Goal: Information Seeking & Learning: Learn about a topic

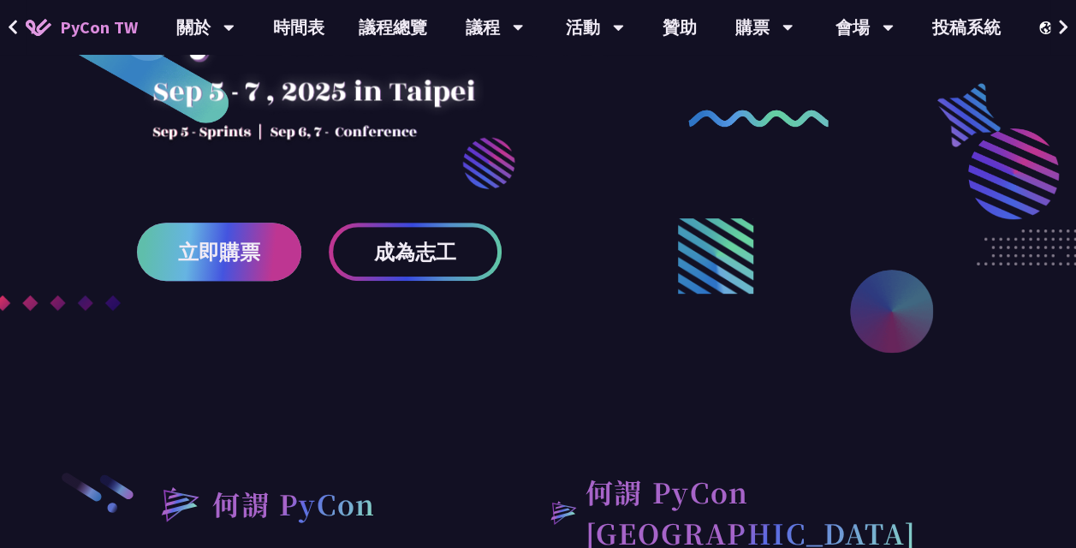
click at [271, 267] on link "立即購票" at bounding box center [219, 252] width 164 height 58
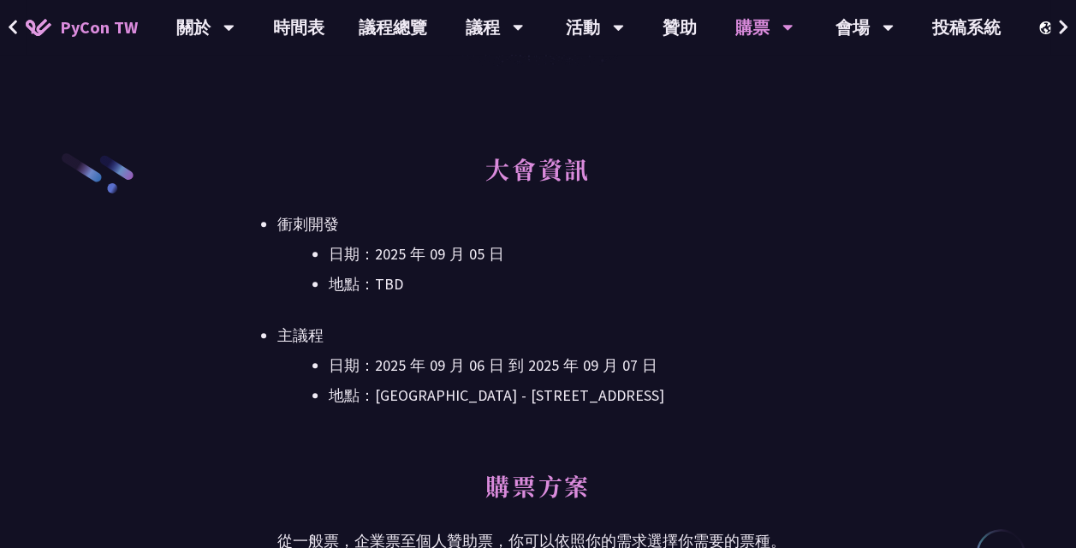
scroll to position [514, 0]
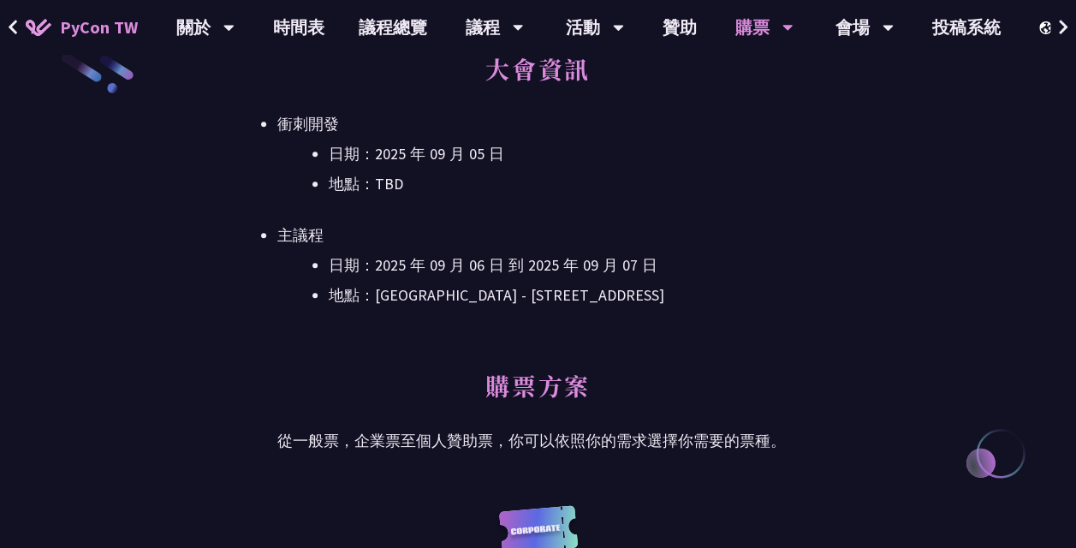
click at [432, 256] on li "日期：2025 年 09 月 06 日 到 2025 年 09 月 07 日" at bounding box center [564, 266] width 470 height 26
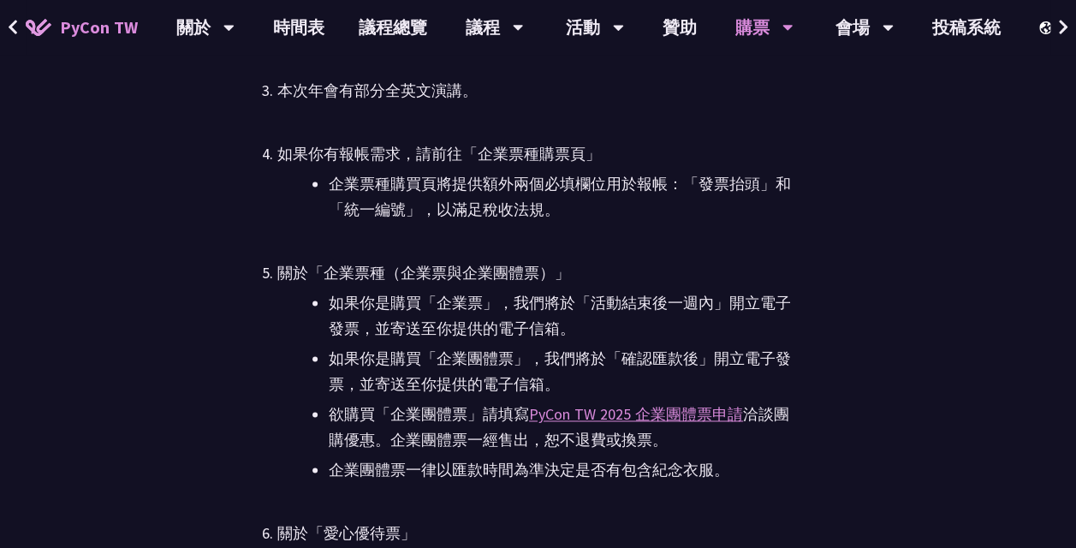
scroll to position [4023, 0]
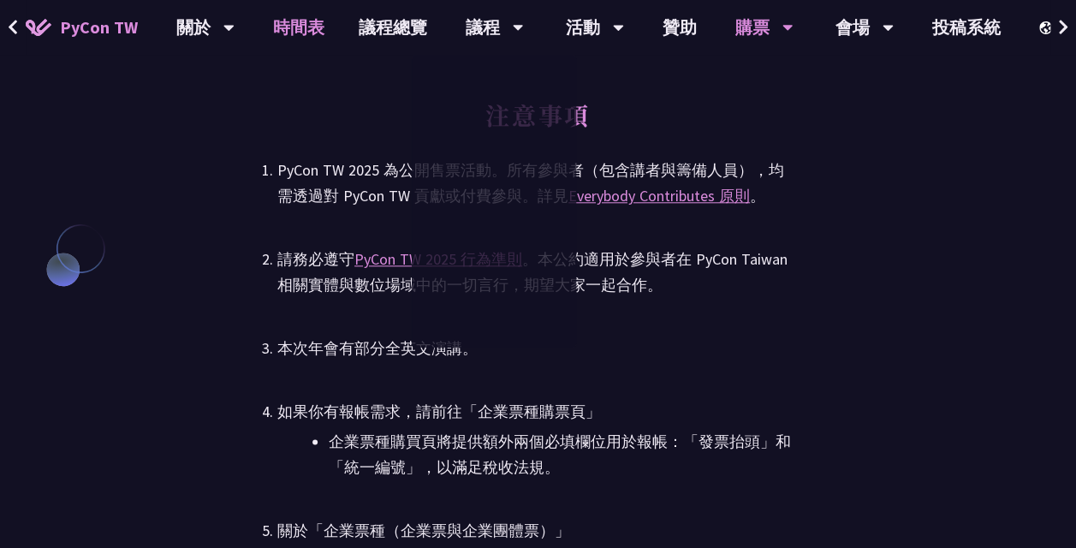
click at [286, 19] on link "時間表" at bounding box center [299, 27] width 86 height 55
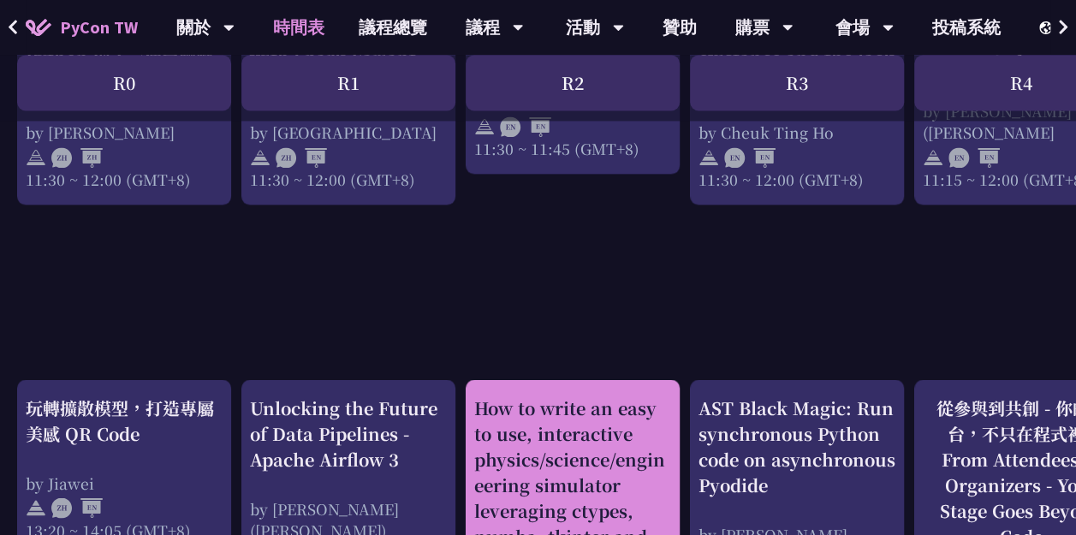
scroll to position [1455, 0]
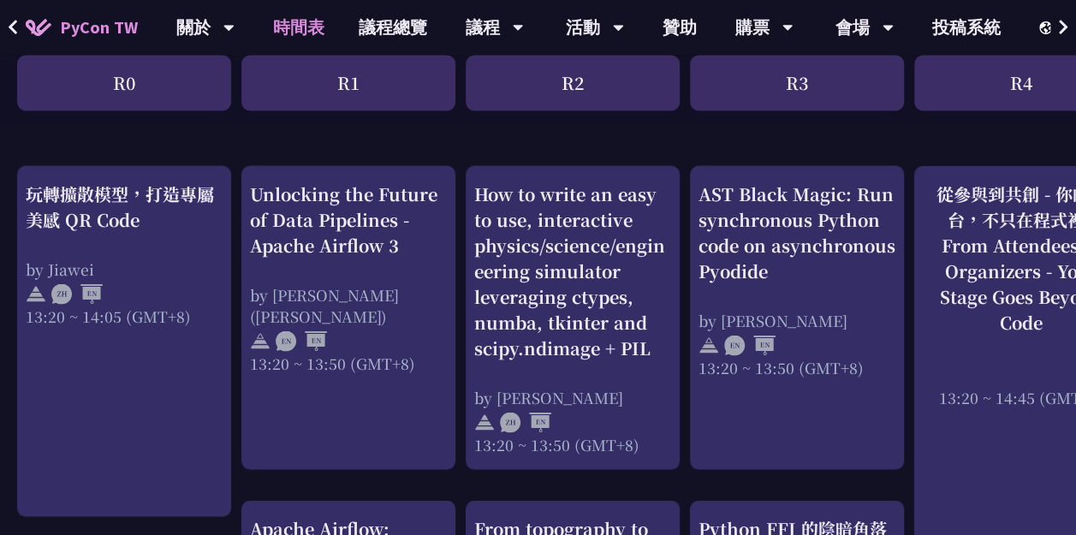
click at [344, 129] on div "An Introduction to the GIL for Python Beginners: Disabling It in Python 3.13 an…" at bounding box center [909, 312] width 1818 height 2838
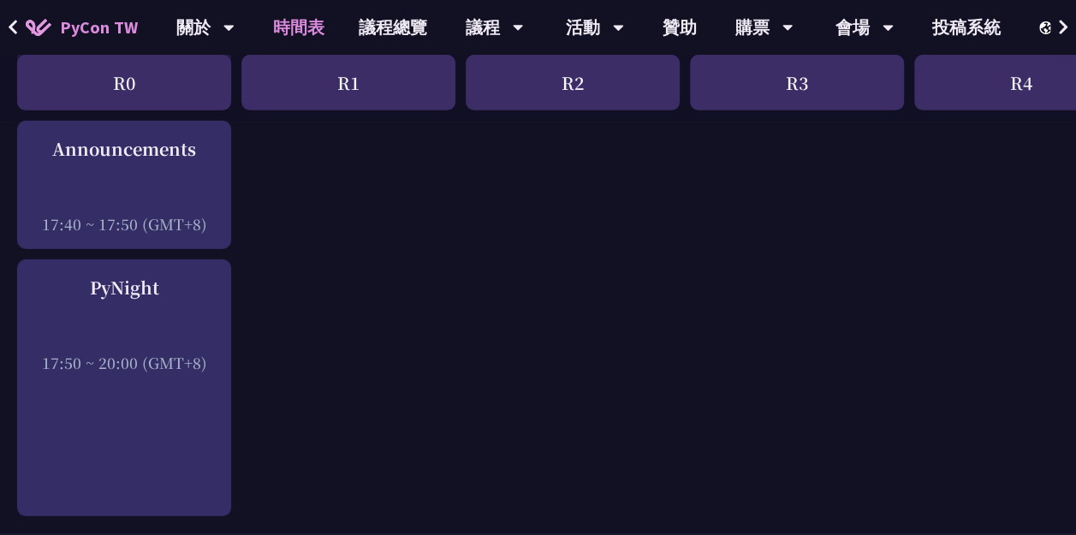
scroll to position [3006, 0]
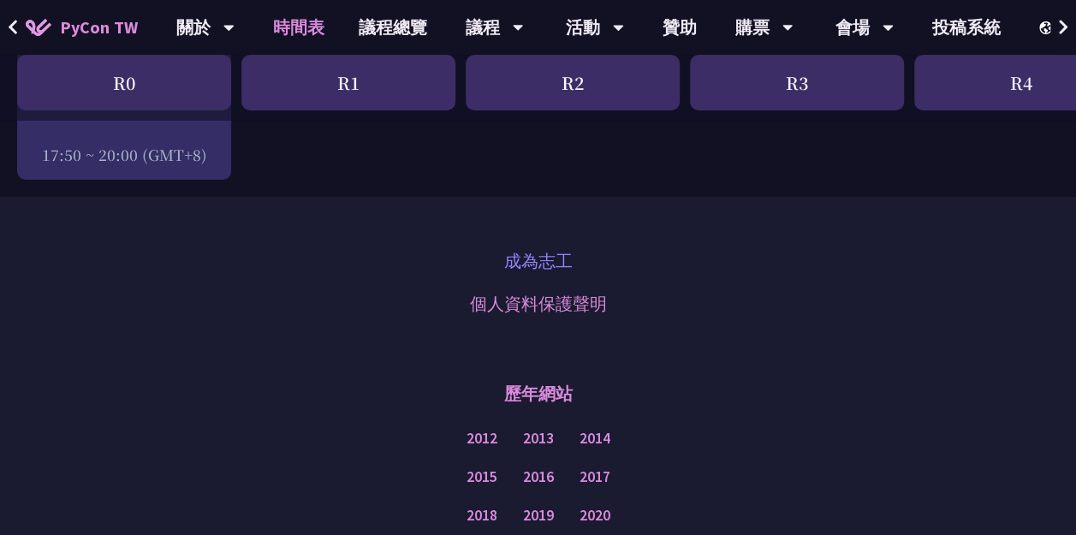
click at [571, 260] on link "成為志工" at bounding box center [538, 261] width 68 height 26
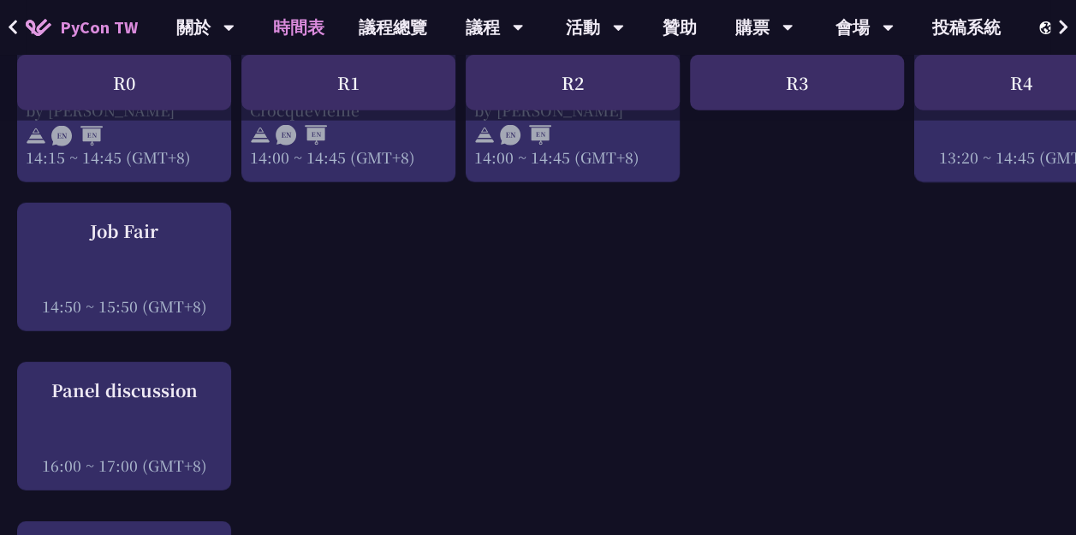
scroll to position [2065, 0]
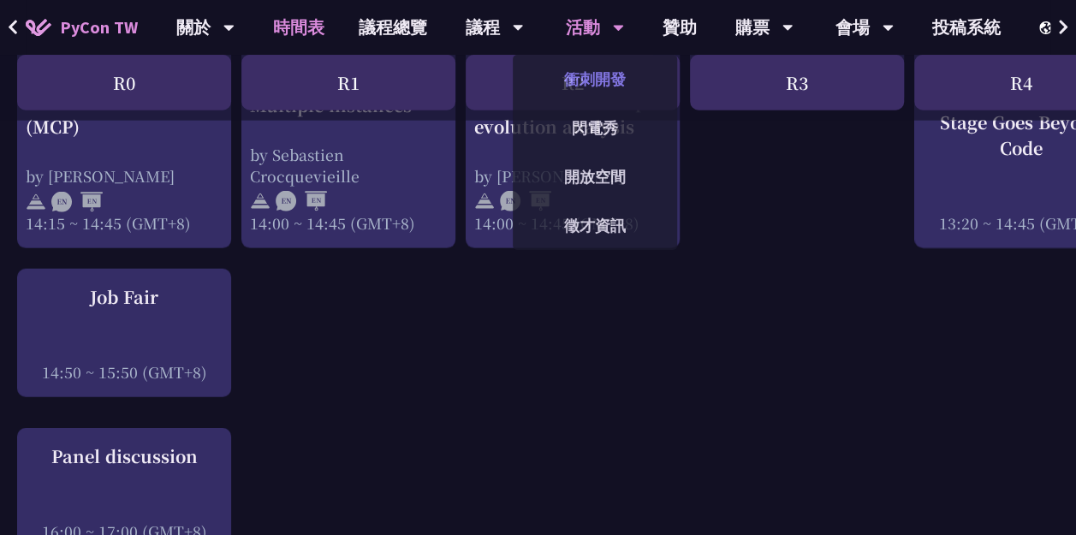
click at [616, 73] on link "衝刺開發" at bounding box center [595, 79] width 164 height 40
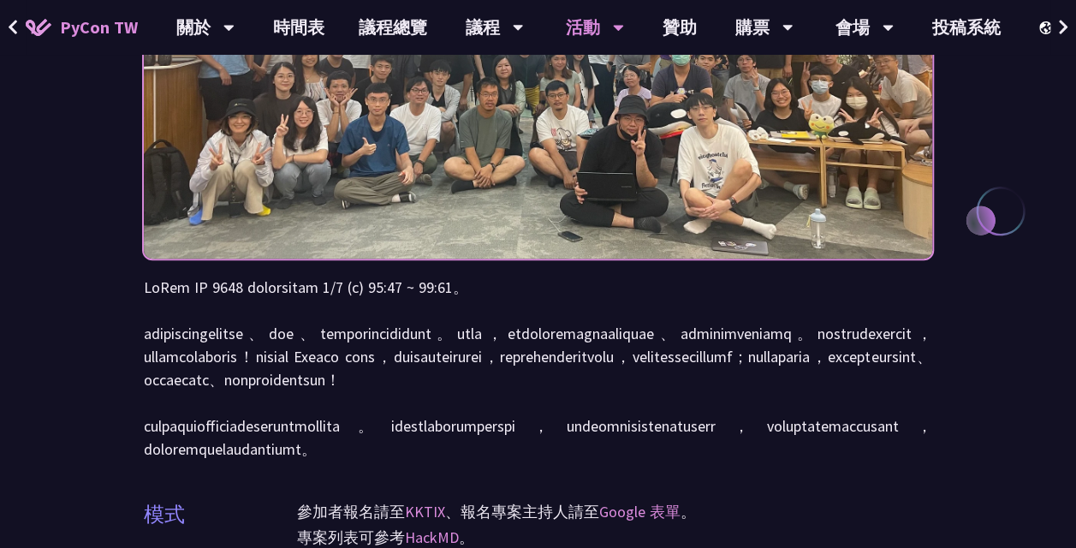
scroll to position [342, 0]
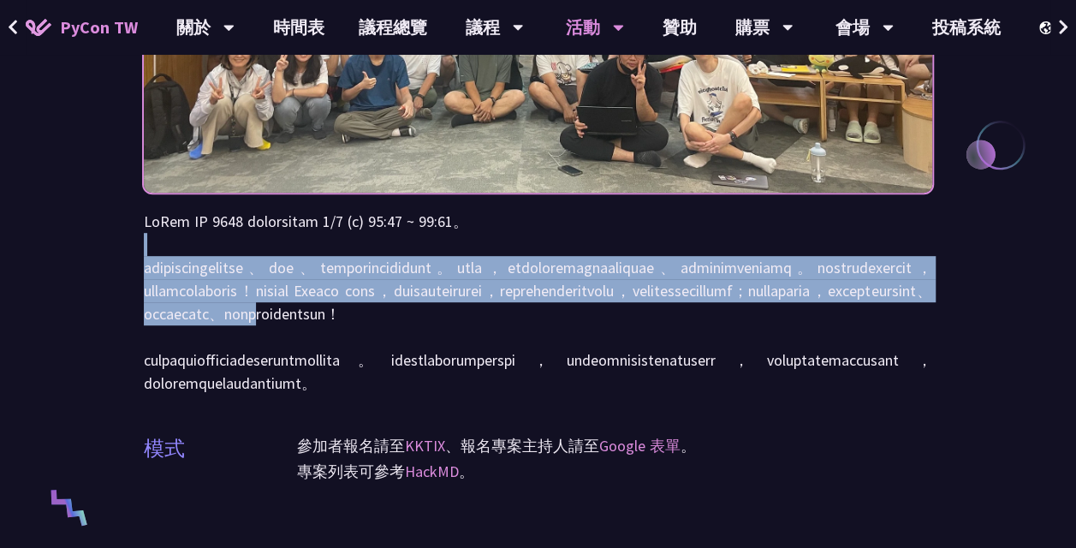
drag, startPoint x: 419, startPoint y: 247, endPoint x: 269, endPoint y: 382, distance: 202.5
click at [269, 382] on p at bounding box center [538, 302] width 788 height 185
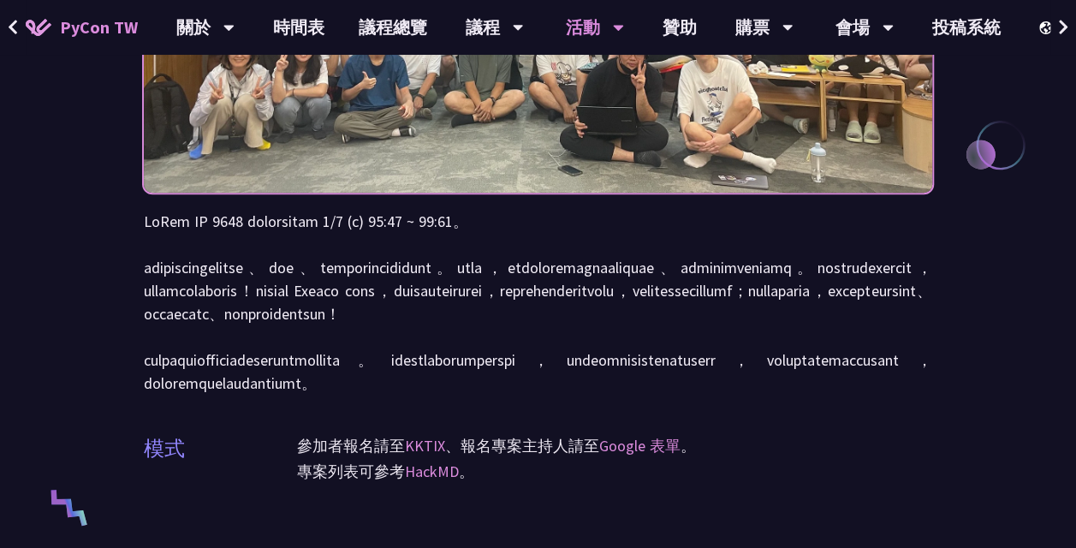
drag, startPoint x: 269, startPoint y: 382, endPoint x: 349, endPoint y: 440, distance: 99.3
click at [346, 395] on p at bounding box center [538, 302] width 788 height 185
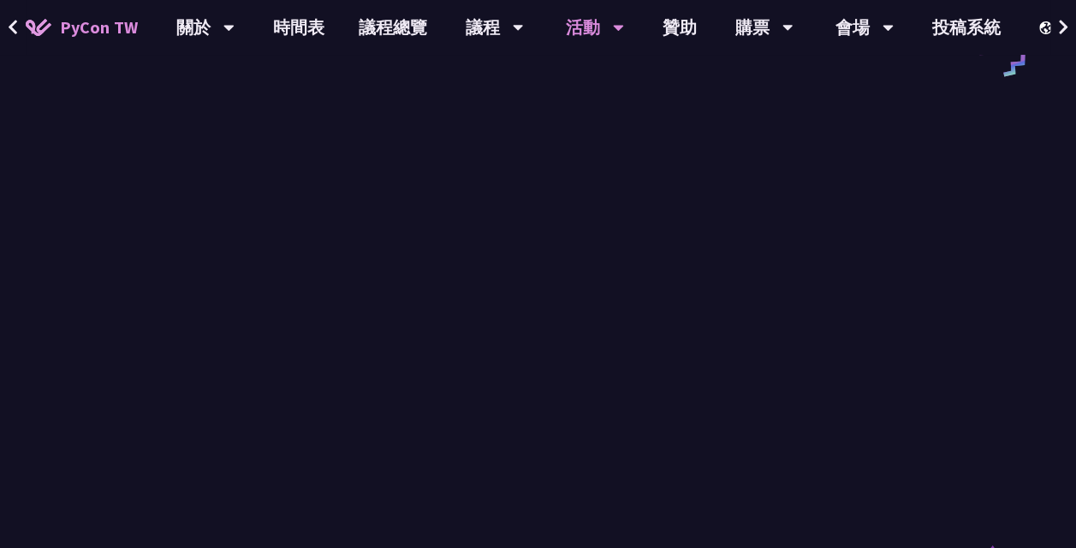
scroll to position [1027, 0]
